Goal: Information Seeking & Learning: Learn about a topic

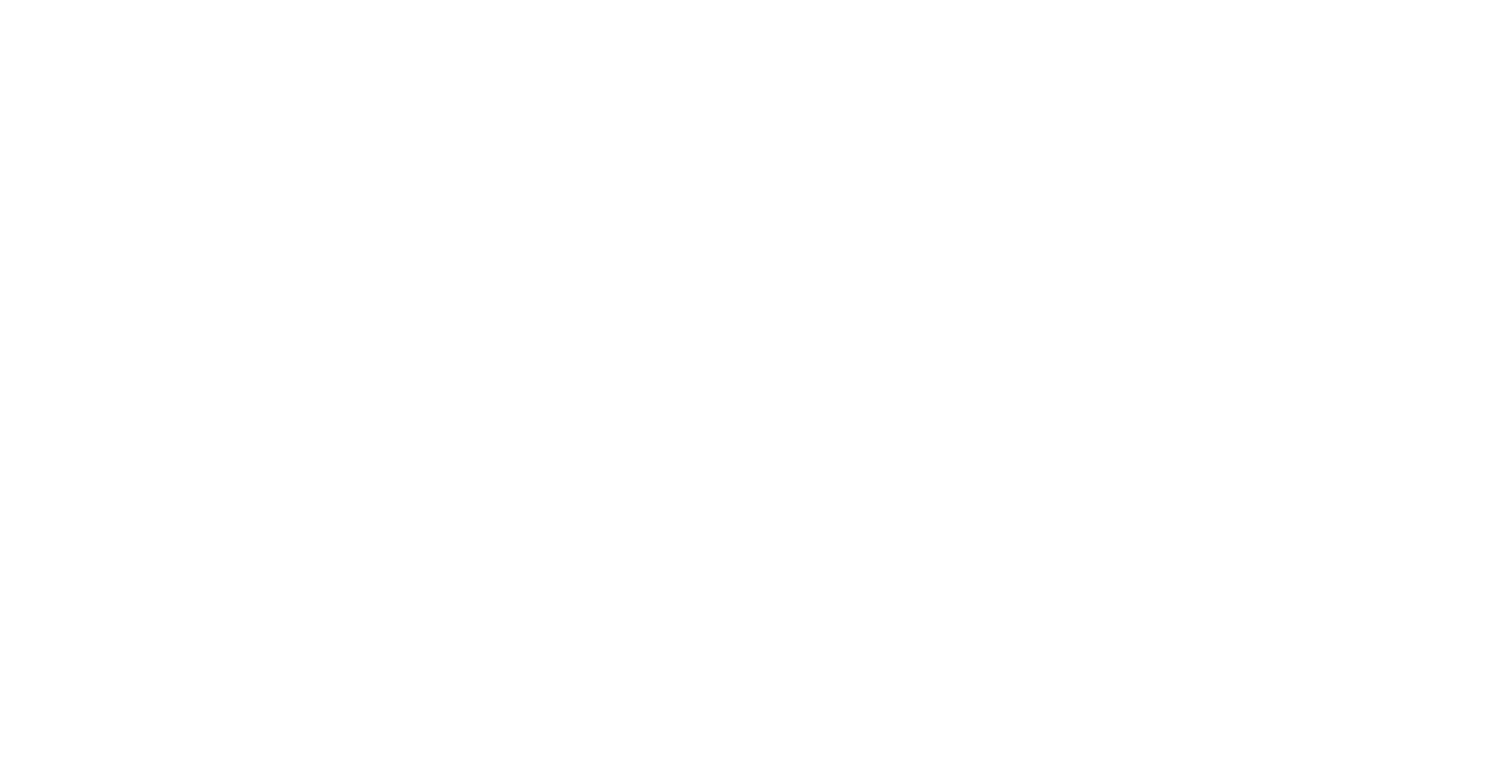
click at [1469, 192] on html "O NewOmantel SN Version Current draft Home Documentation Analytics Code automat…" at bounding box center [756, 392] width 1512 height 784
click at [1313, 183] on html "O NewOmantel SN Version Current draft Home Documentation Analytics Code automat…" at bounding box center [756, 392] width 1512 height 784
drag, startPoint x: 352, startPoint y: 202, endPoint x: 336, endPoint y: 197, distance: 16.8
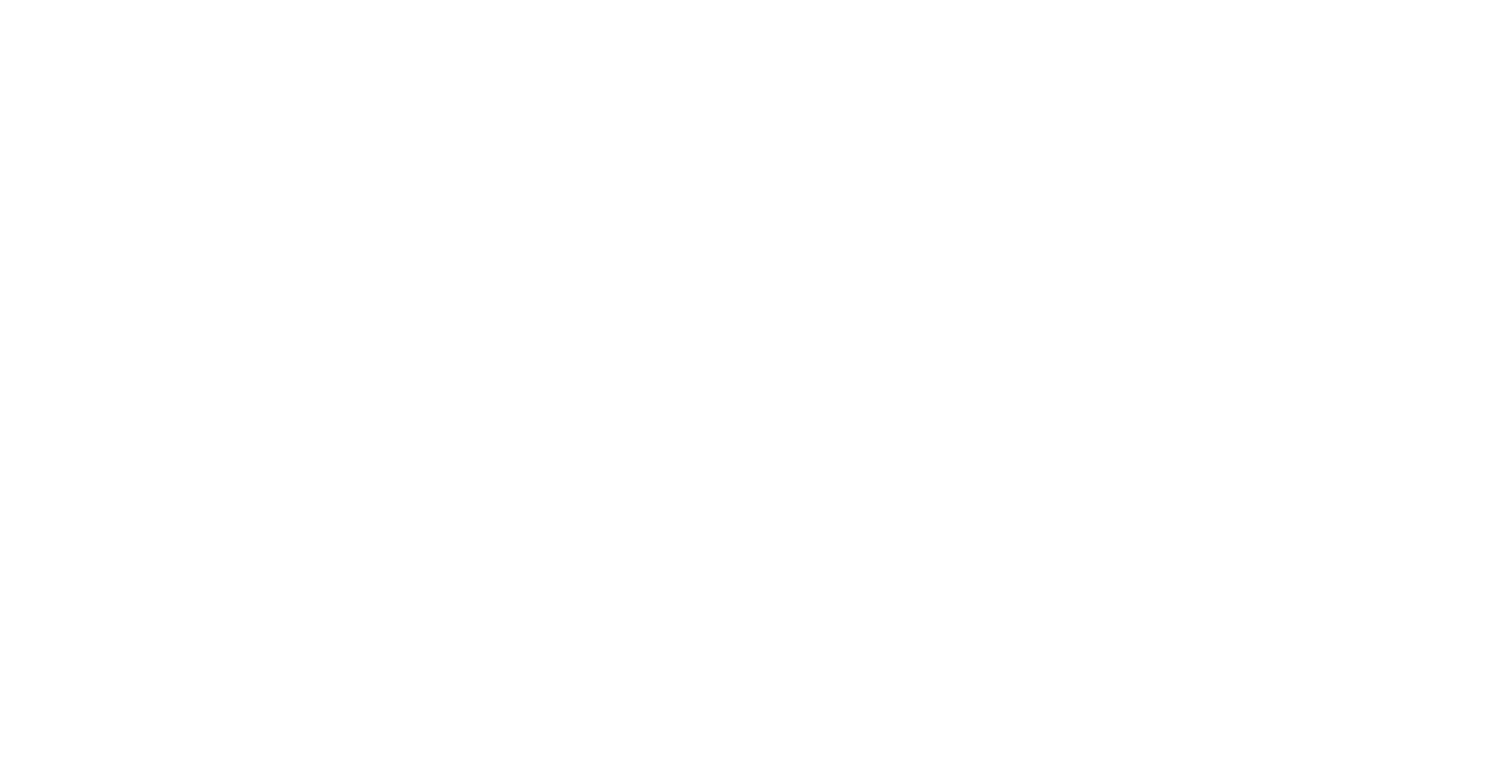
click at [47, 17] on html "O NewOmantel SN Version Current draft Home Documentation Analytics Code automat…" at bounding box center [756, 392] width 1512 height 784
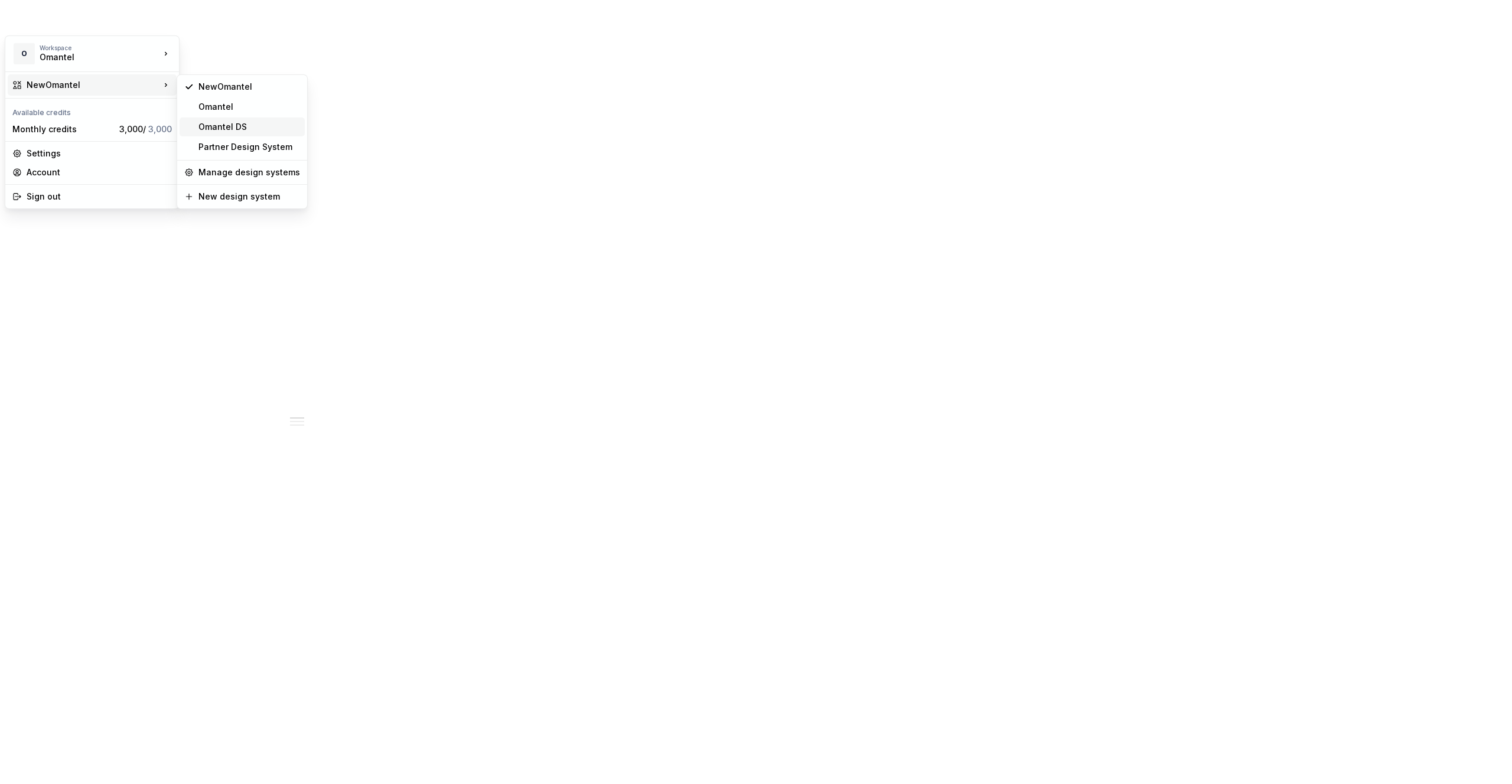
click at [256, 126] on div "Omantel DS" at bounding box center [249, 127] width 101 height 12
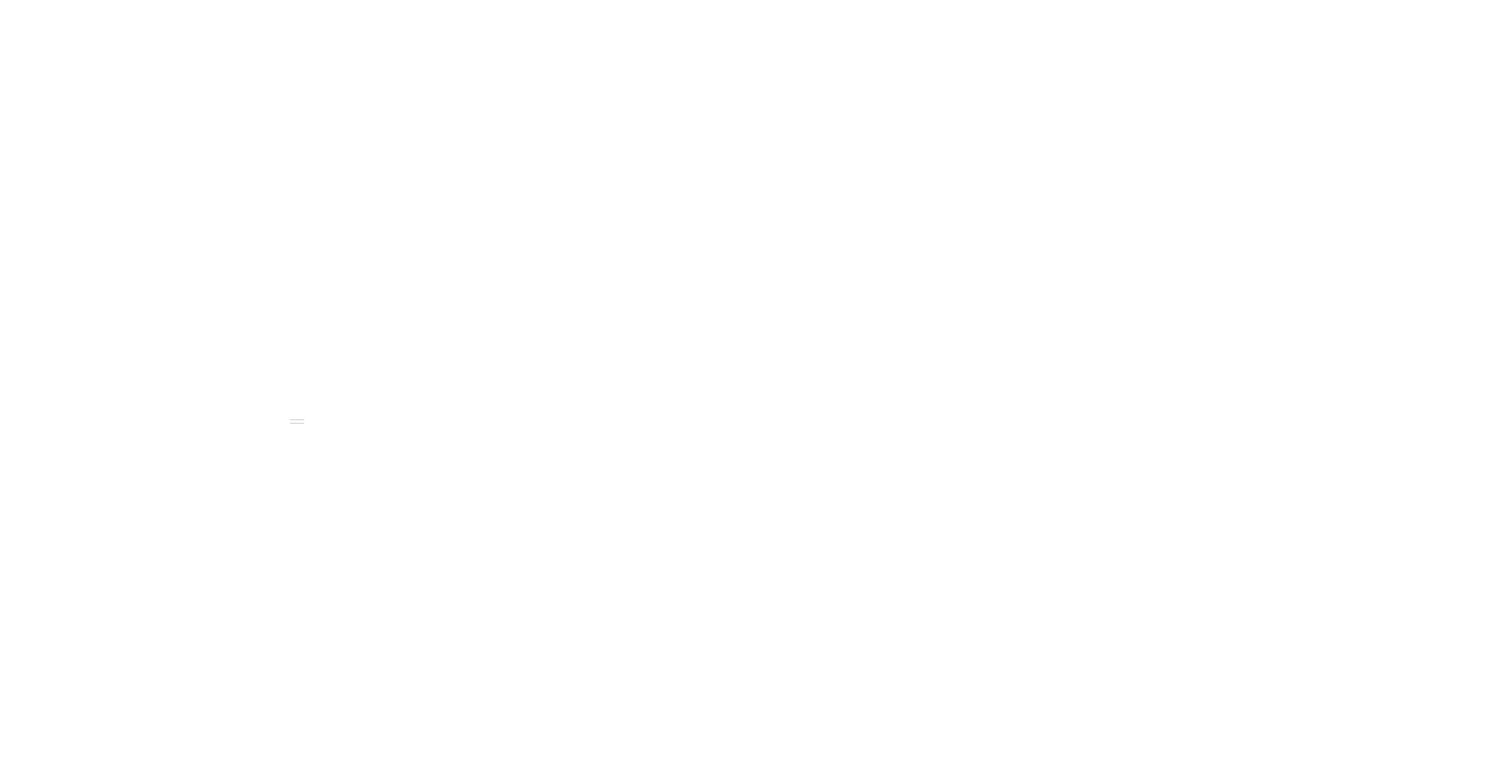
scroll to position [255, 0]
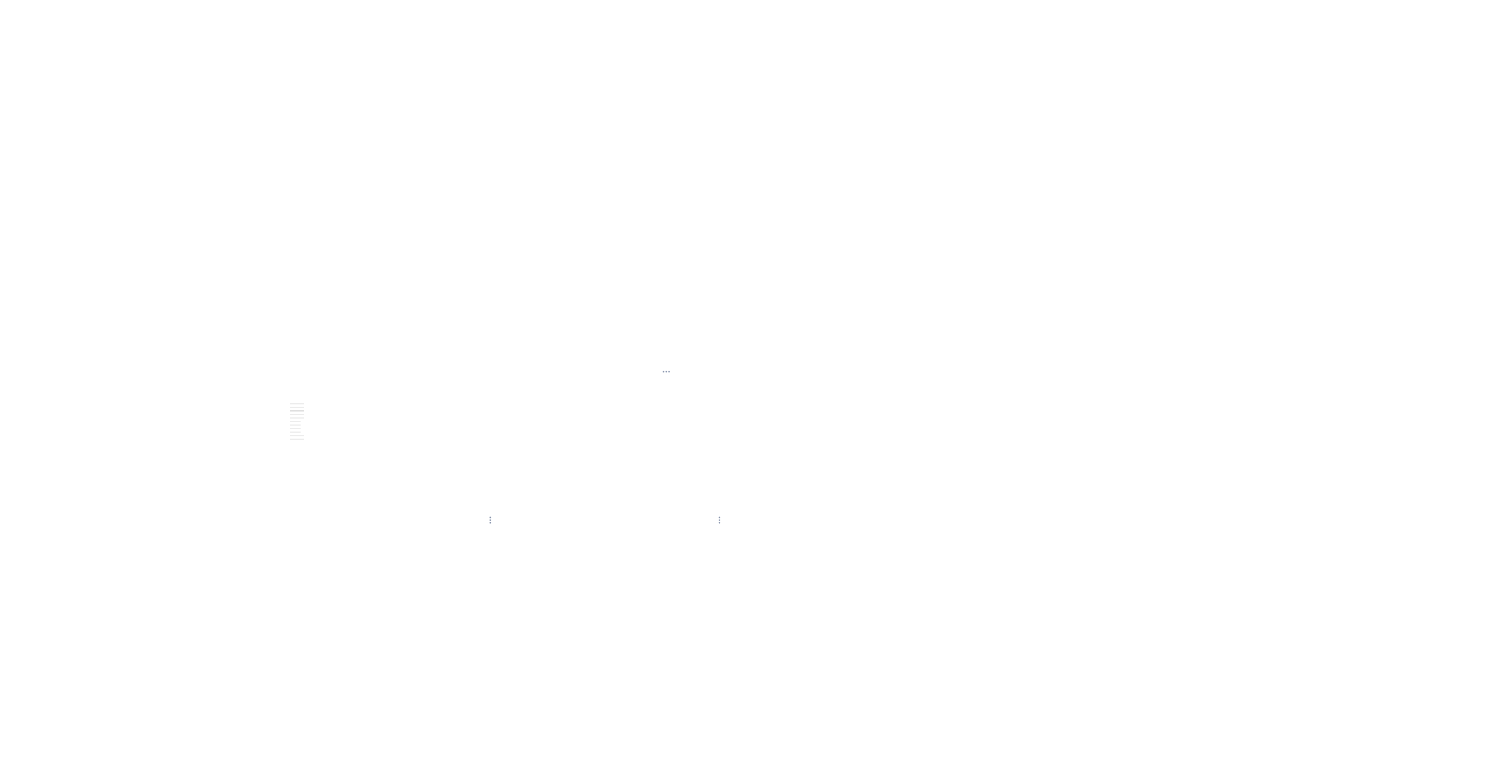
type textarea "*"
